Goal: Obtain resource: Download file/media

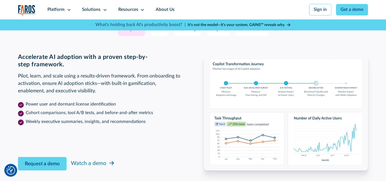
scroll to position [915, 0]
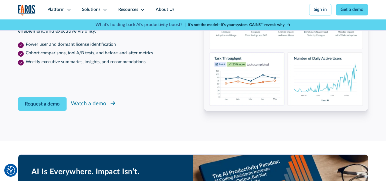
click at [102, 108] on div "Watch a demo" at bounding box center [88, 104] width 35 height 8
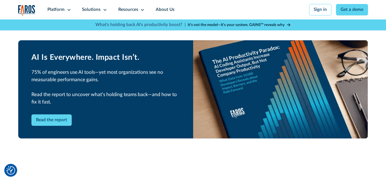
scroll to position [1048, 0]
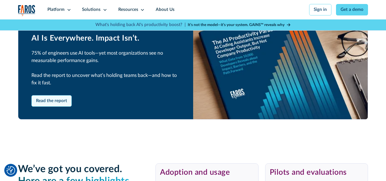
click at [53, 107] on link "Read the report" at bounding box center [51, 100] width 41 height 11
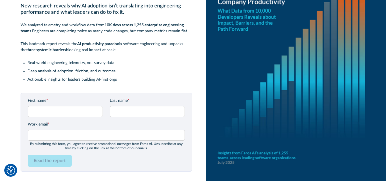
scroll to position [57, 0]
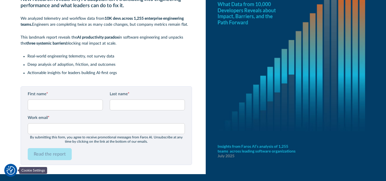
click at [13, 169] on img "Cookie Settings" at bounding box center [11, 170] width 9 height 9
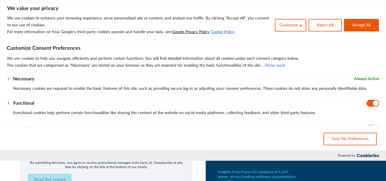
scroll to position [0, 0]
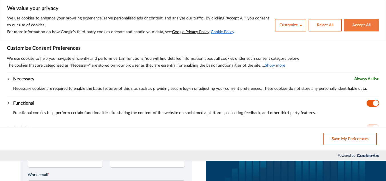
click at [365, 25] on button "Accept All" at bounding box center [361, 25] width 35 height 13
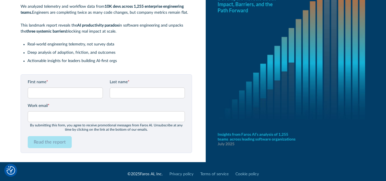
scroll to position [75, 0]
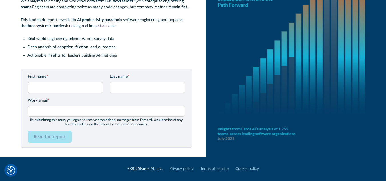
click at [88, 137] on div "Read the report" at bounding box center [106, 137] width 157 height 12
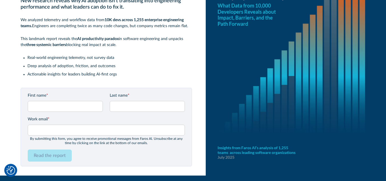
scroll to position [57, 0]
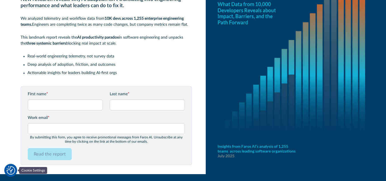
click at [10, 167] on img "Cookie Settings" at bounding box center [11, 170] width 9 height 9
